Goal: Communication & Community: Ask a question

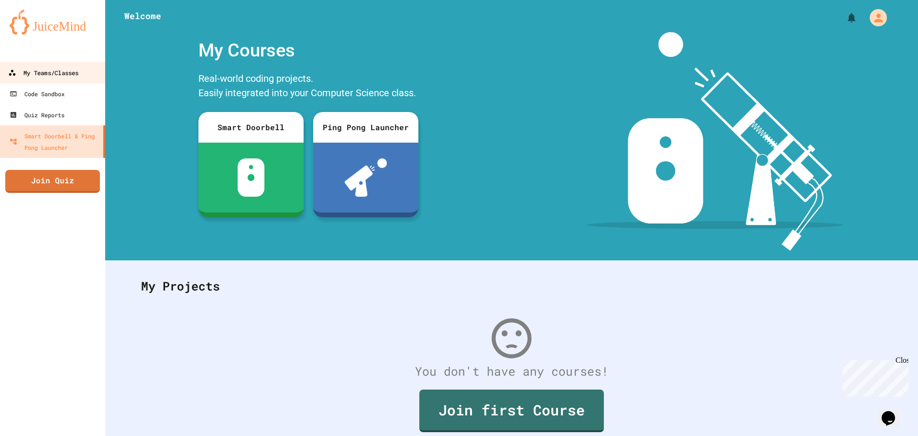
click at [67, 80] on link "My Teams/Classes" at bounding box center [53, 73] width 109 height 22
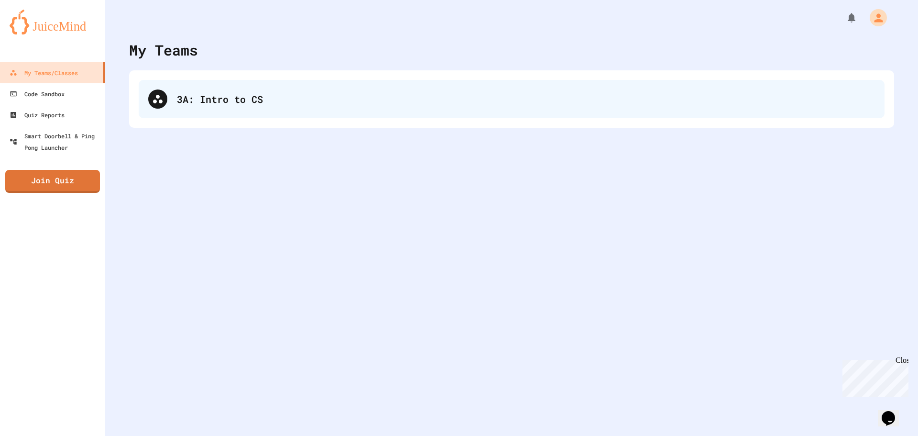
click at [285, 116] on div "3A: Intro to CS" at bounding box center [512, 99] width 746 height 38
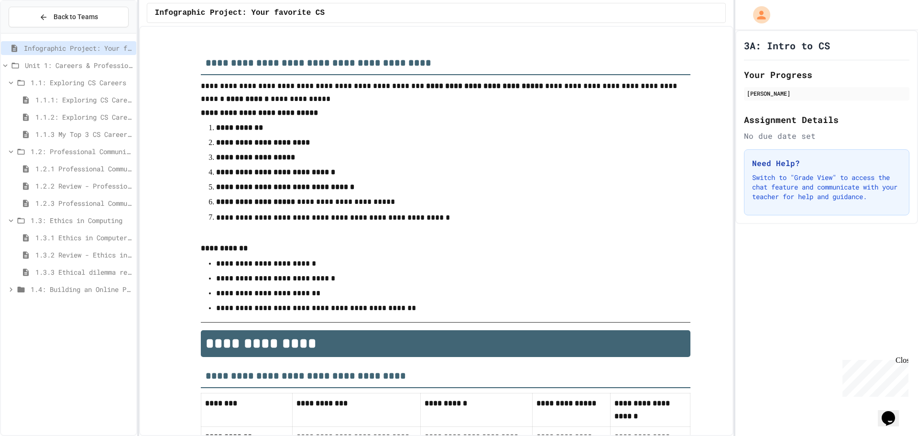
click at [93, 99] on span "1.1.1: Exploring CS Careers" at bounding box center [83, 100] width 97 height 10
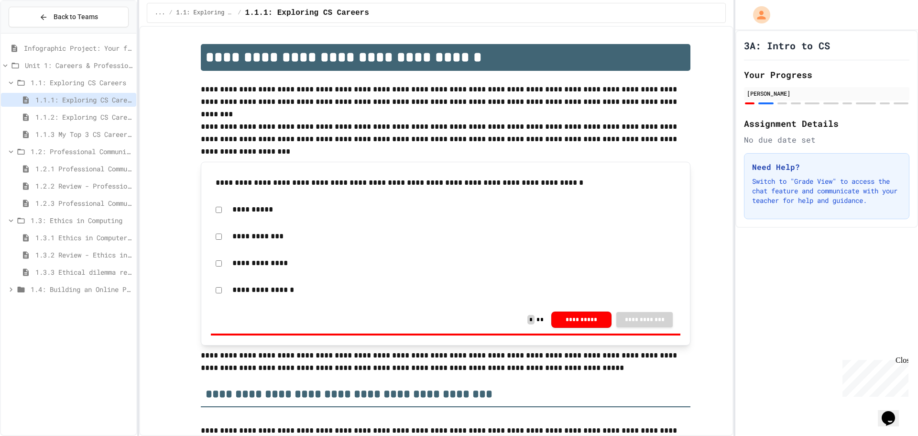
click at [97, 118] on span "1.1.2: Exploring CS Careers - Review" at bounding box center [83, 117] width 97 height 10
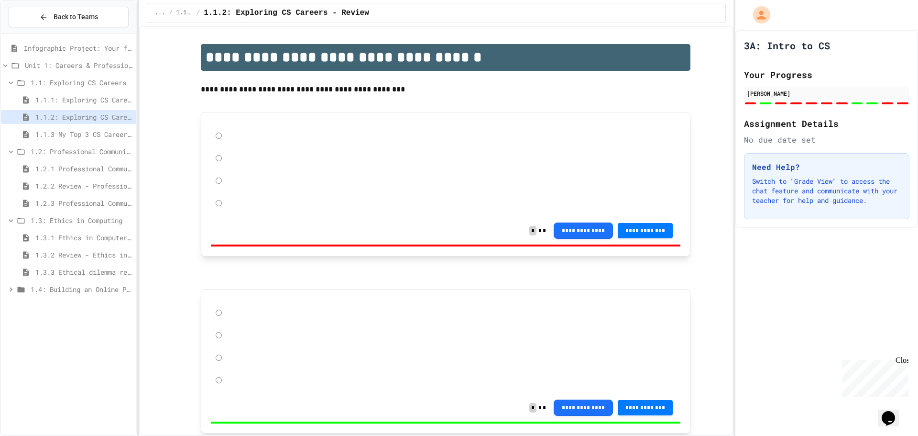
click at [97, 134] on span "1.1.3 My Top 3 CS Careers!" at bounding box center [83, 134] width 97 height 10
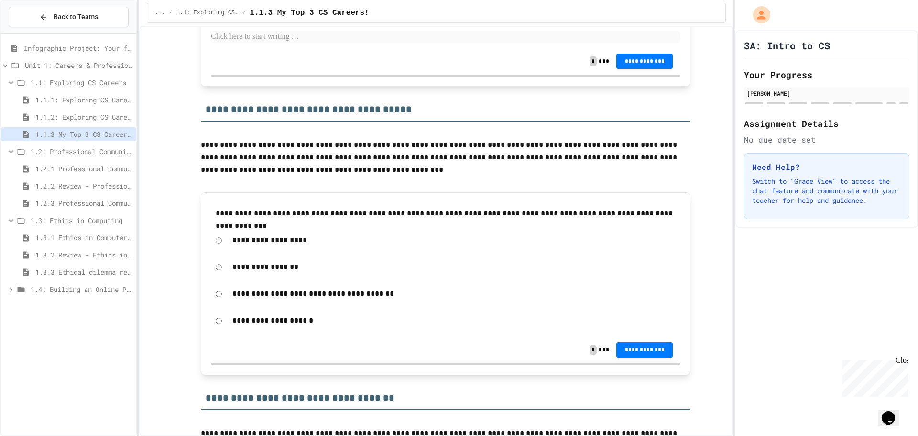
scroll to position [574, 0]
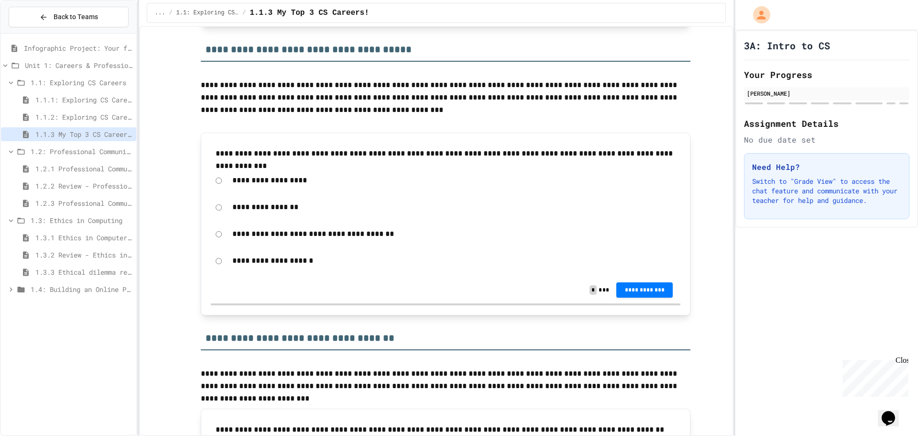
drag, startPoint x: 223, startPoint y: 152, endPoint x: 320, endPoint y: 165, distance: 97.5
click at [331, 161] on div "**********" at bounding box center [446, 154] width 470 height 22
click at [904, 359] on div "Close" at bounding box center [902, 362] width 12 height 12
click at [895, 414] on icon "Chat widget" at bounding box center [888, 418] width 13 height 14
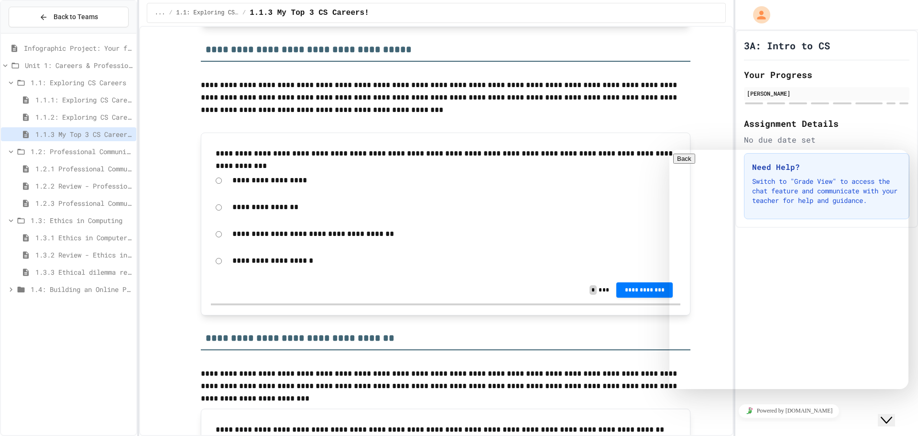
click at [670, 150] on textarea at bounding box center [670, 150] width 0 height 0
type textarea "**********"
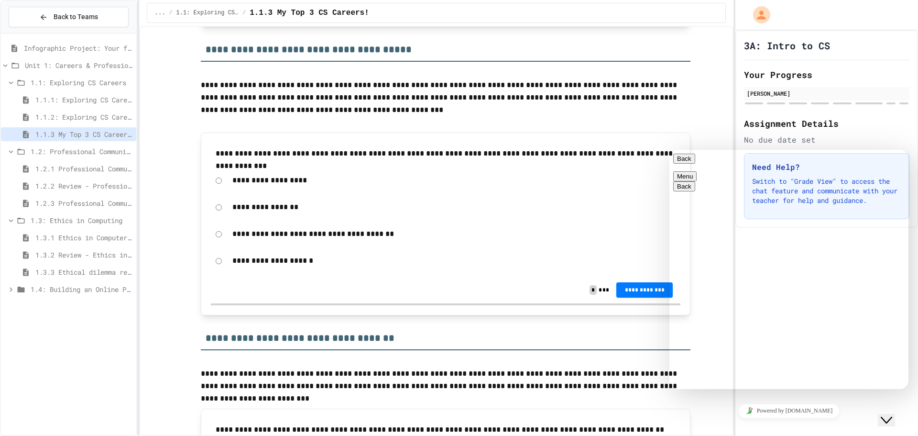
scroll to position [2, 0]
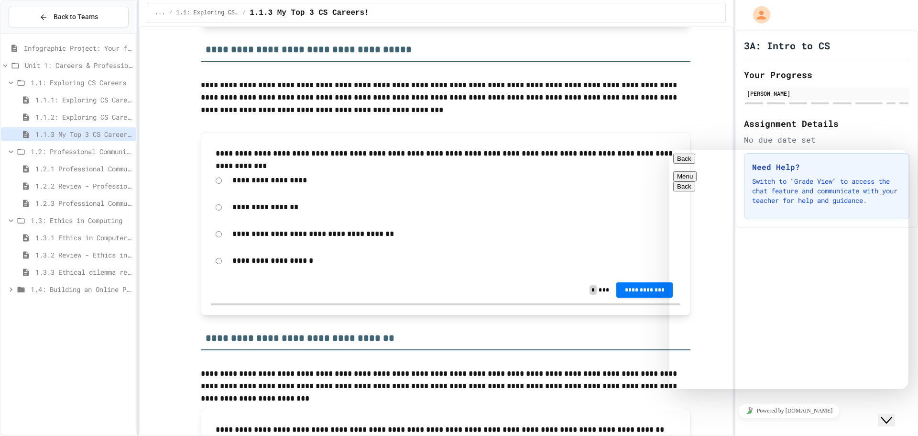
drag, startPoint x: 907, startPoint y: 373, endPoint x: 901, endPoint y: 373, distance: 5.7
click at [670, 150] on div "Rate this chat Upload File Insert emoji" at bounding box center [670, 150] width 0 height 0
click at [670, 150] on icon "Insert emoji" at bounding box center [670, 150] width 0 height 0
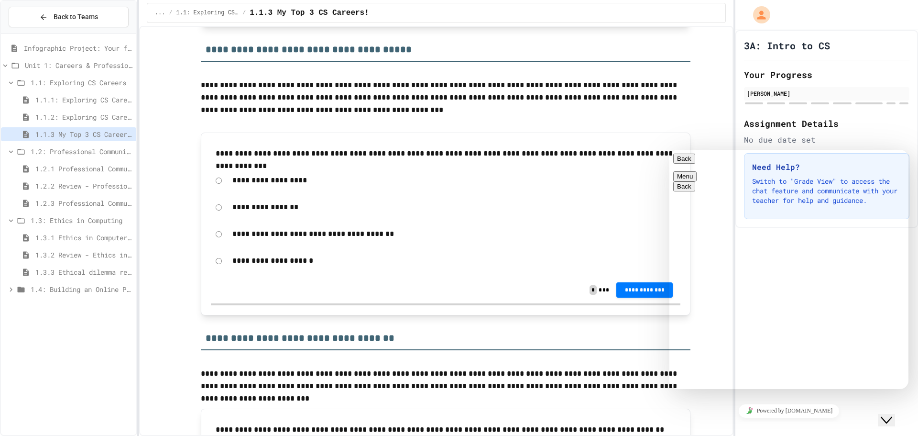
click at [670, 150] on icon "Insert emoji" at bounding box center [670, 150] width 0 height 0
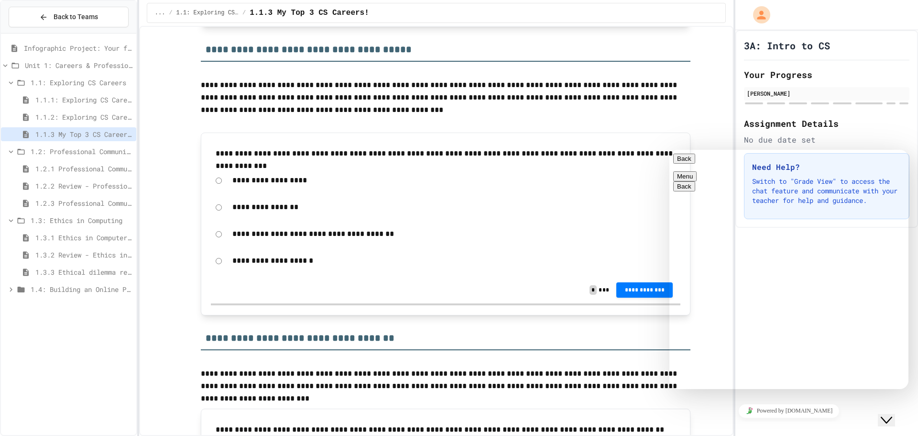
click at [670, 150] on icon "Insert emoji" at bounding box center [670, 150] width 0 height 0
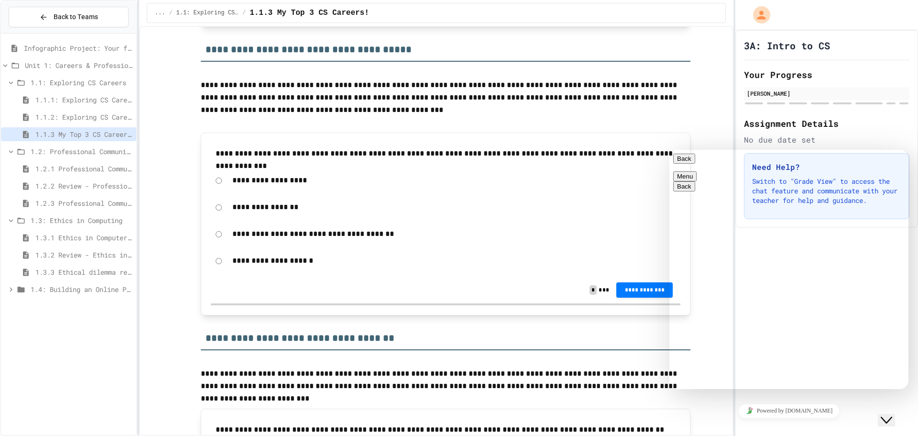
click at [670, 150] on span "Insert emoji" at bounding box center [670, 150] width 0 height 0
click at [670, 150] on icon "Insert emoji" at bounding box center [670, 150] width 0 height 0
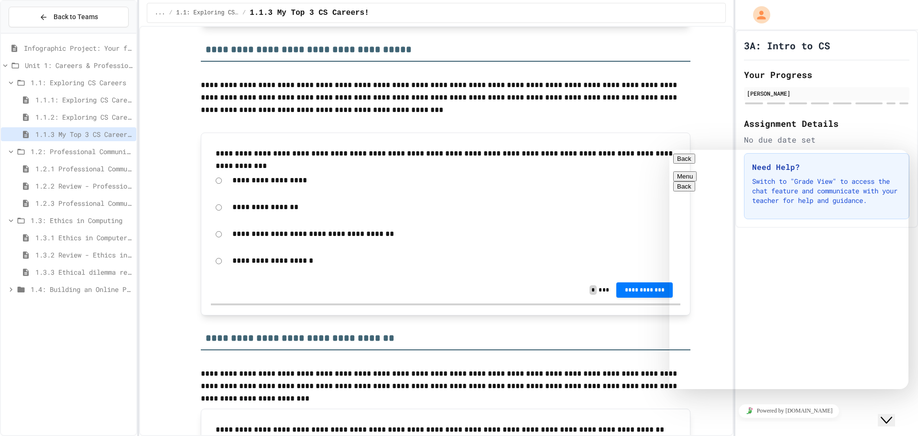
scroll to position [4509, 0]
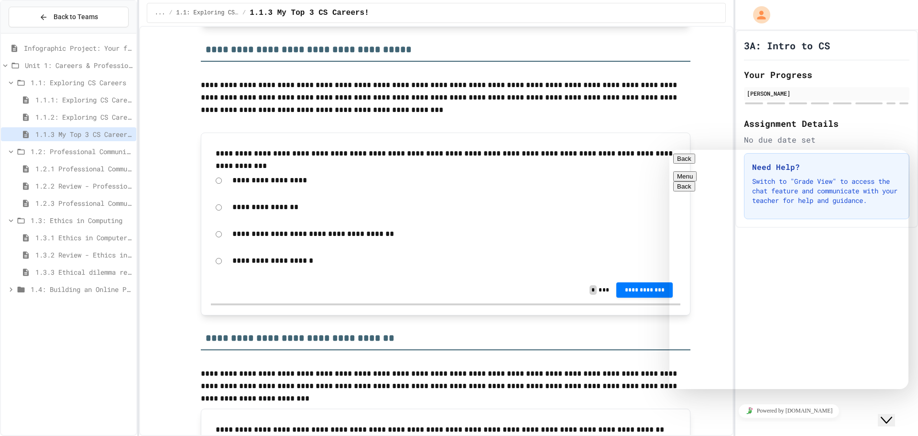
click at [670, 150] on div "Search Emoji Symbols Animals & Nature Food & Drink Activities Travel & Places O…" at bounding box center [670, 150] width 0 height 0
click at [670, 150] on textarea at bounding box center [670, 150] width 0 height 0
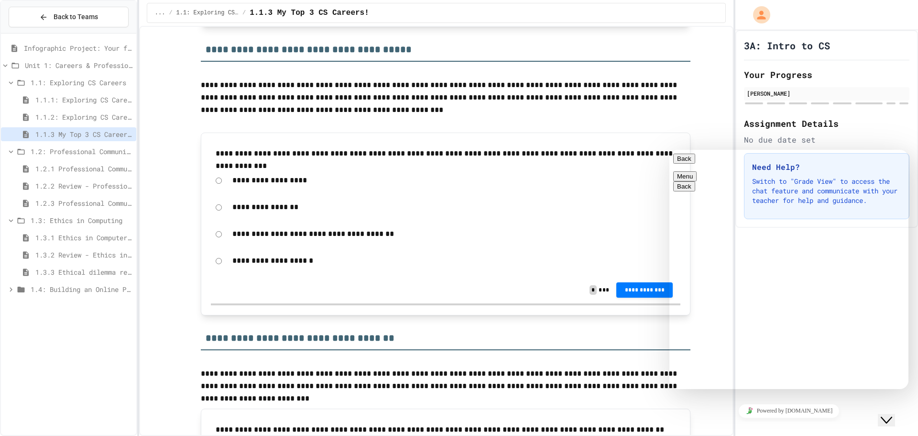
type textarea "******"
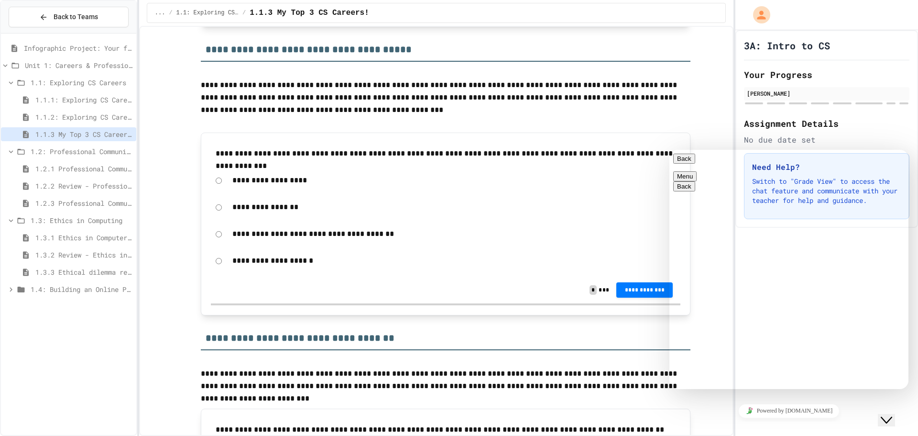
scroll to position [165, 0]
click at [670, 150] on div "Rate this chat" at bounding box center [670, 150] width 0 height 0
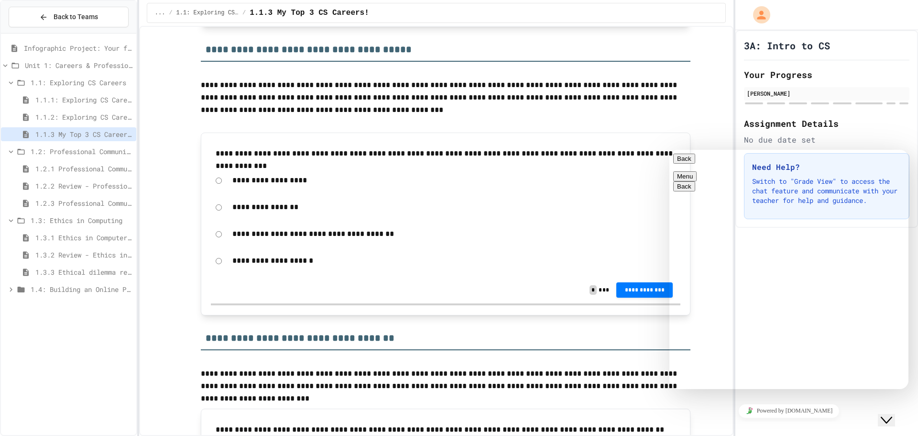
click at [670, 150] on div "Rate this chat" at bounding box center [670, 150] width 0 height 0
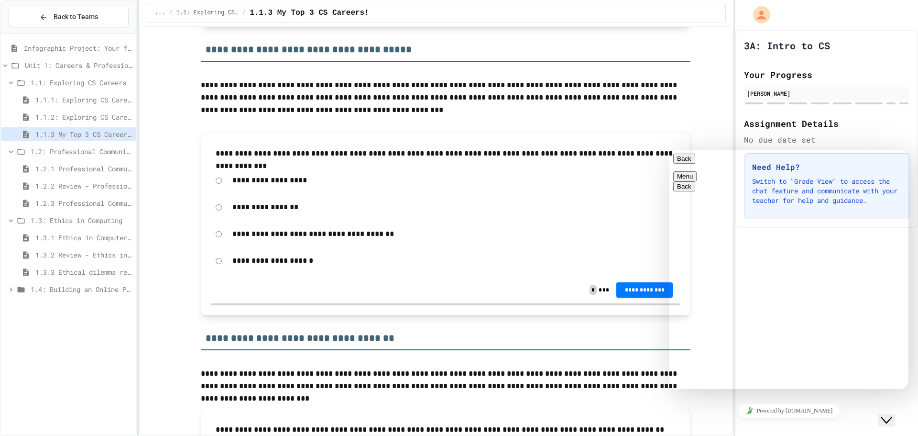
click at [670, 150] on div "Rate this chat" at bounding box center [670, 150] width 0 height 0
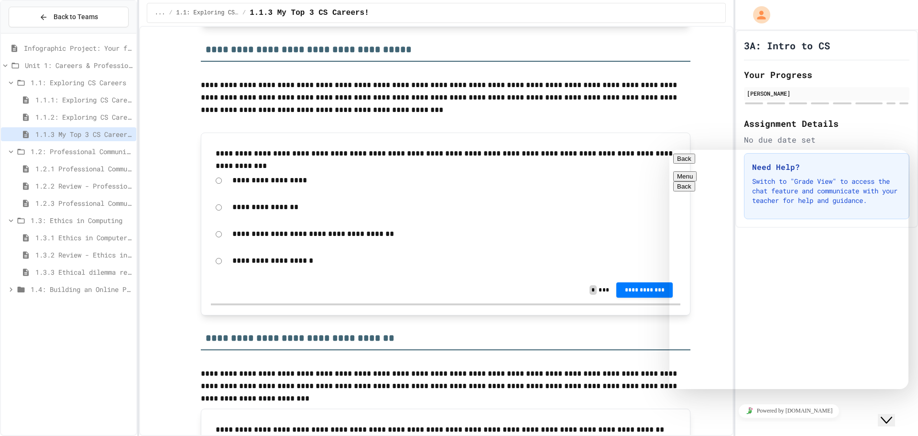
click at [670, 150] on div "Rate this chat" at bounding box center [670, 150] width 0 height 0
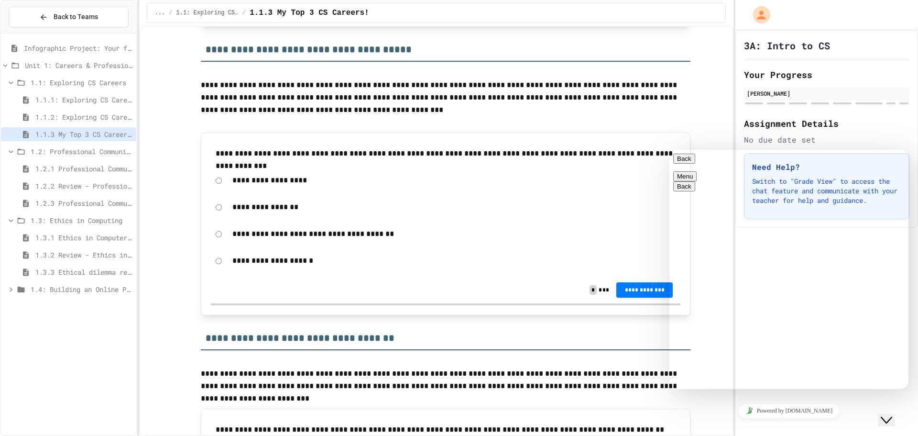
click at [670, 150] on div "Rate this chat" at bounding box center [670, 150] width 0 height 0
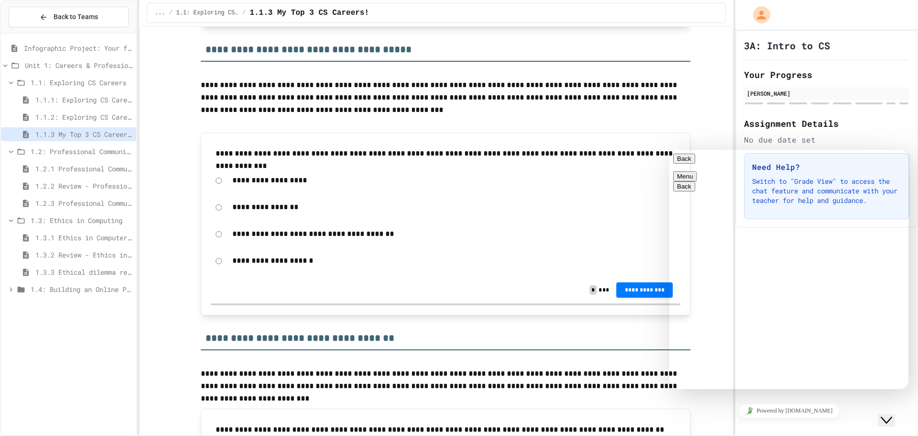
drag, startPoint x: 866, startPoint y: 379, endPoint x: 860, endPoint y: 379, distance: 5.7
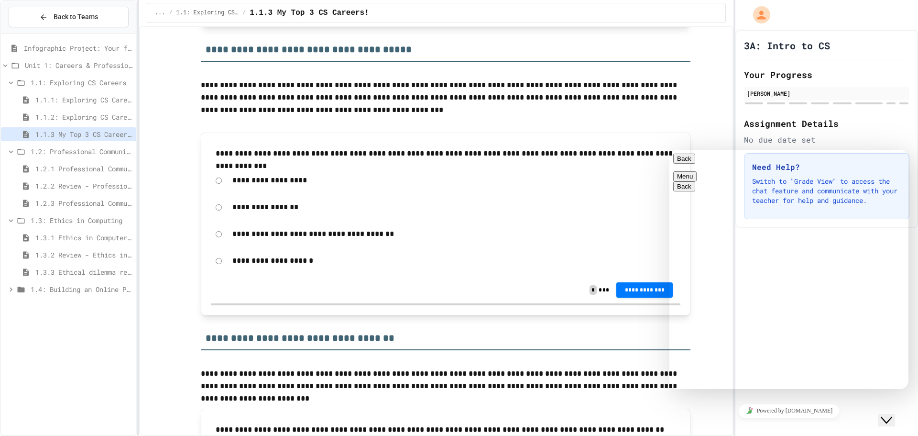
click at [670, 150] on textarea at bounding box center [670, 150] width 0 height 0
click at [670, 150] on div "Rate this chat Upload File Insert emoji" at bounding box center [670, 150] width 0 height 0
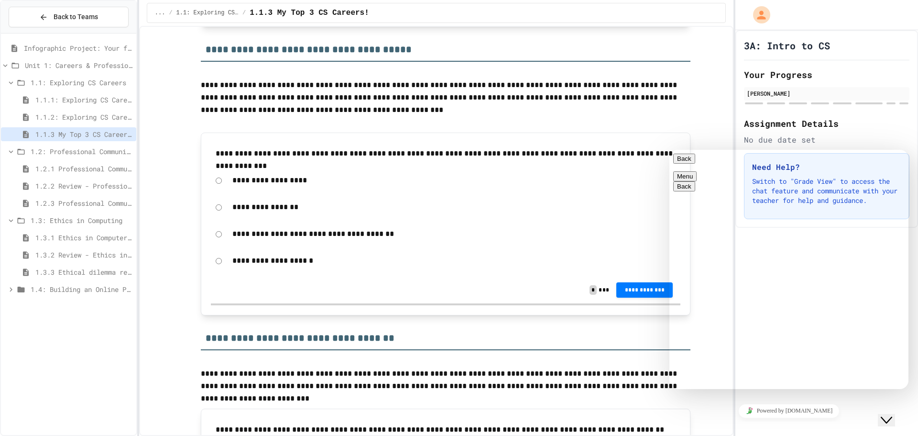
click at [670, 150] on div "Rate this chat" at bounding box center [670, 150] width 0 height 0
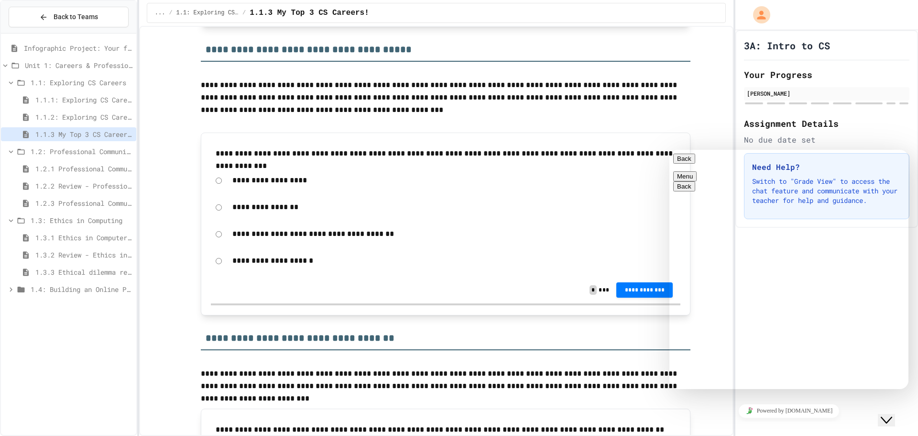
click at [670, 150] on div "Rate this chat" at bounding box center [670, 150] width 0 height 0
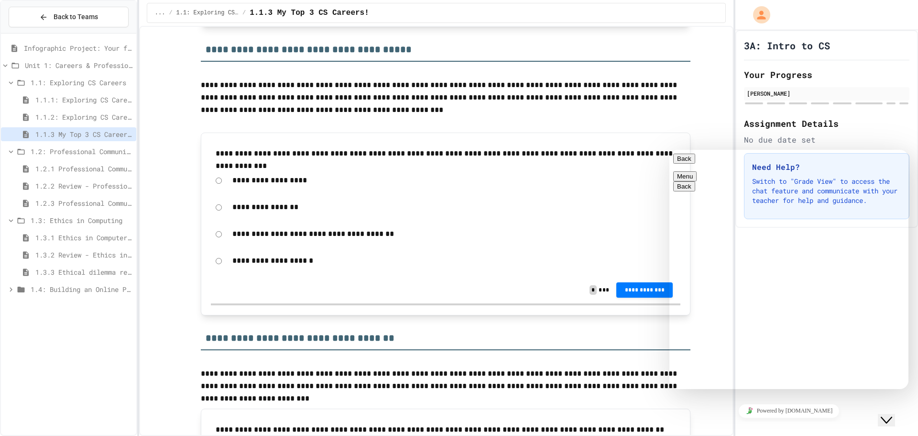
click at [670, 150] on textarea at bounding box center [670, 150] width 0 height 0
click at [464, 292] on div "**********" at bounding box center [446, 289] width 470 height 27
click at [683, 158] on button "Back" at bounding box center [684, 159] width 22 height 10
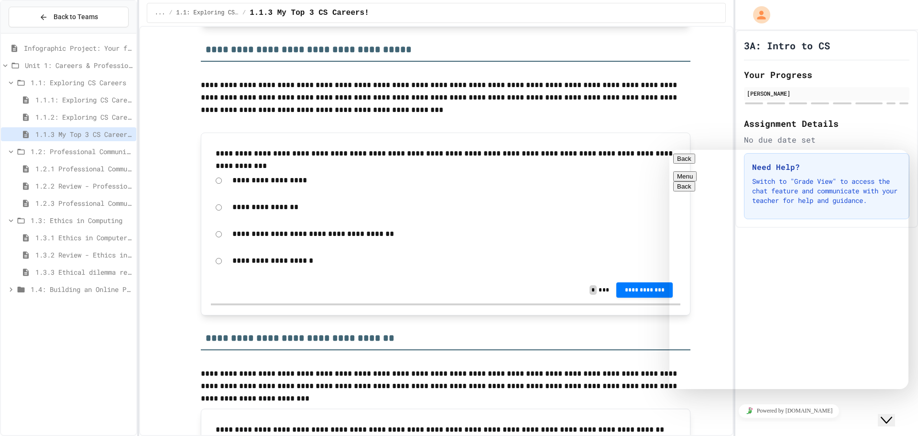
scroll to position [498, 0]
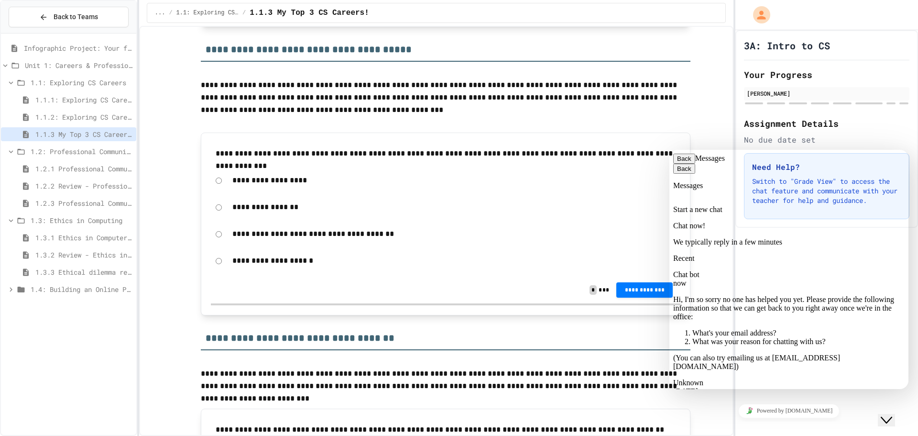
click at [797, 225] on p "Chat now!" at bounding box center [788, 225] width 231 height 9
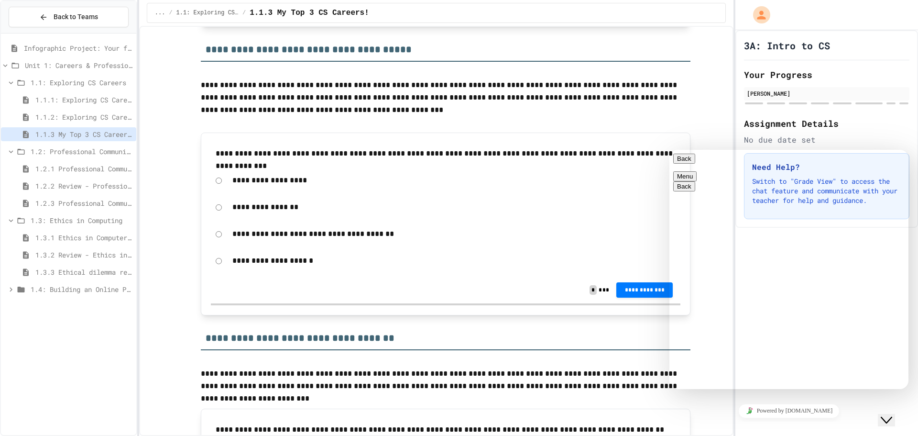
click at [670, 150] on textarea at bounding box center [670, 150] width 0 height 0
type textarea "*"
type textarea "**"
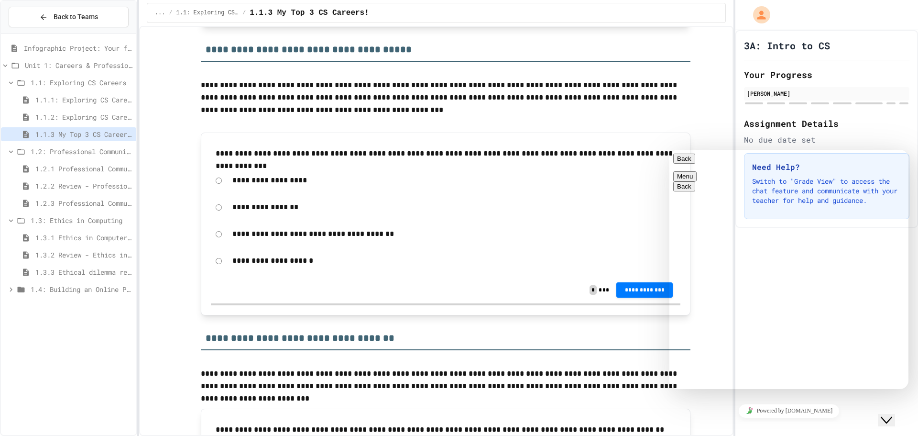
scroll to position [546, 0]
type textarea "**"
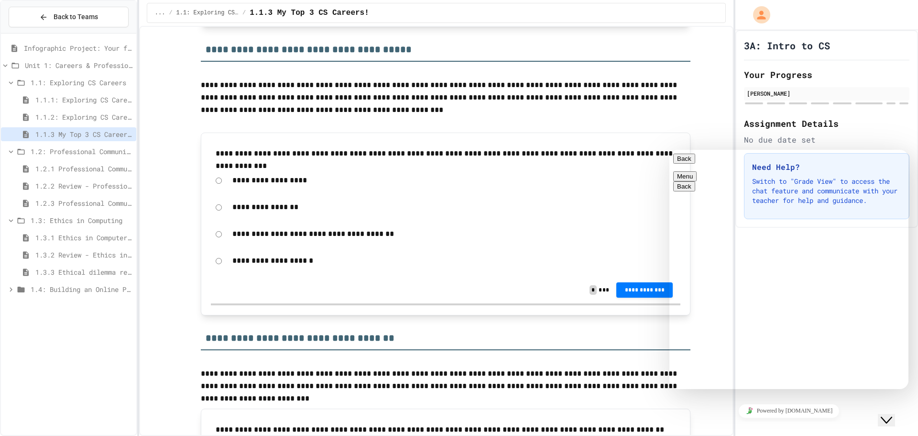
type textarea "**"
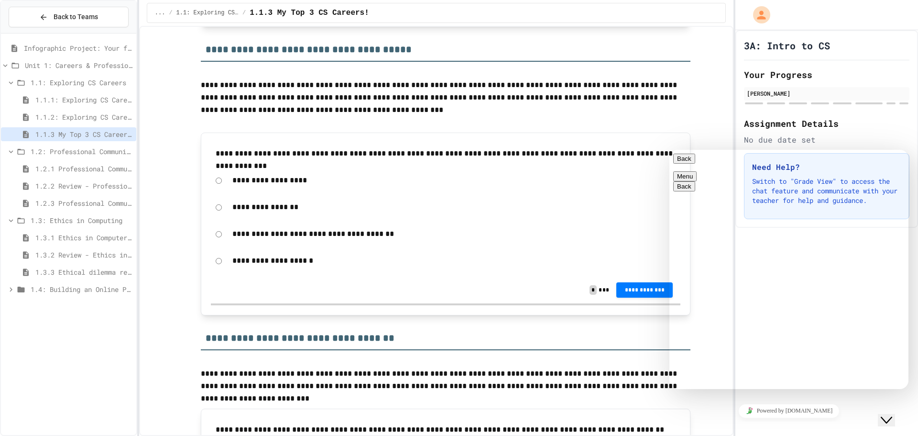
scroll to position [667, 0]
type textarea "***"
type textarea "**********"
